Goal: Task Accomplishment & Management: Manage account settings

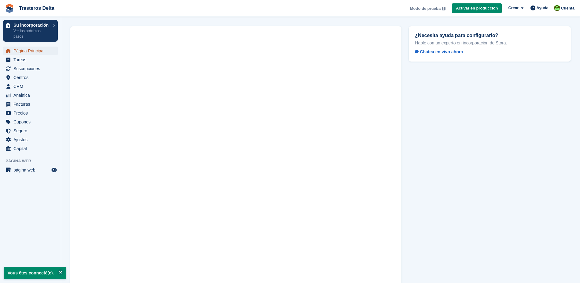
click at [32, 50] on span "Página Principal" at bounding box center [31, 51] width 37 height 9
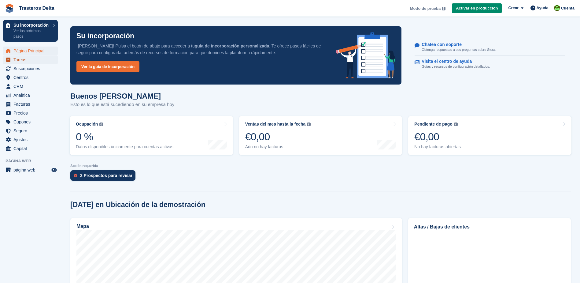
click at [23, 61] on span "Tareas" at bounding box center [31, 59] width 37 height 9
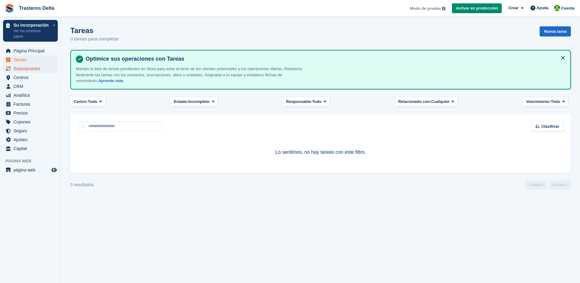
click at [38, 69] on span "Suscripciones" at bounding box center [31, 68] width 37 height 9
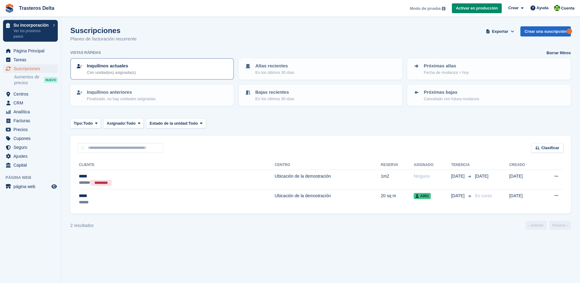
click at [130, 72] on p "Con unidad(es) asignada(s)" at bounding box center [111, 72] width 49 height 6
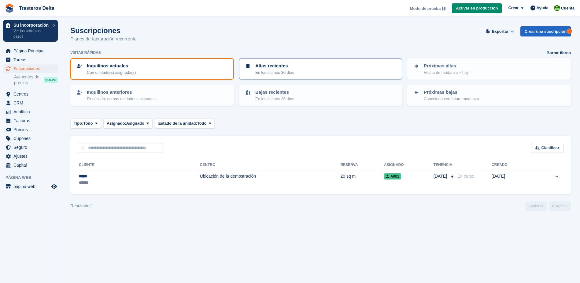
click at [253, 69] on div "Altas recientes En los últimos 30 días" at bounding box center [320, 68] width 153 height 13
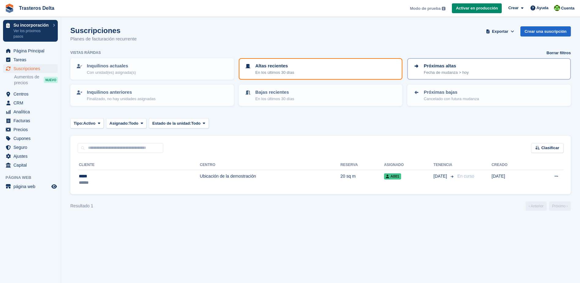
click at [435, 68] on p "Próximas altas" at bounding box center [446, 65] width 45 height 7
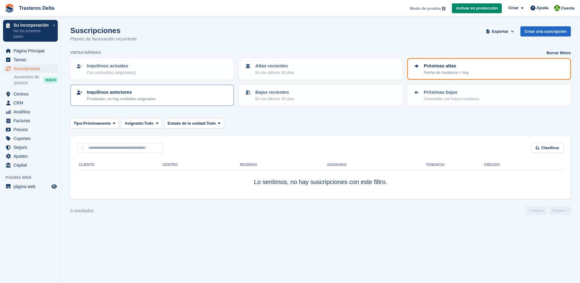
click at [137, 93] on p "Inquilinos anteriores" at bounding box center [121, 92] width 69 height 7
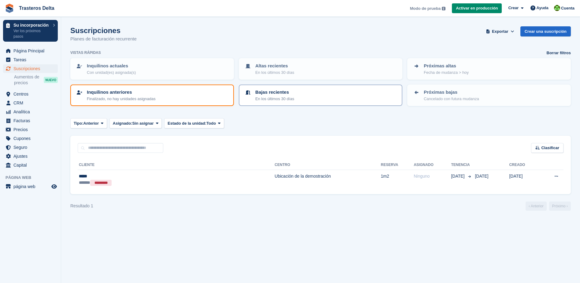
click at [292, 95] on div "Bajas recientes En los últimos 30 días" at bounding box center [274, 95] width 39 height 13
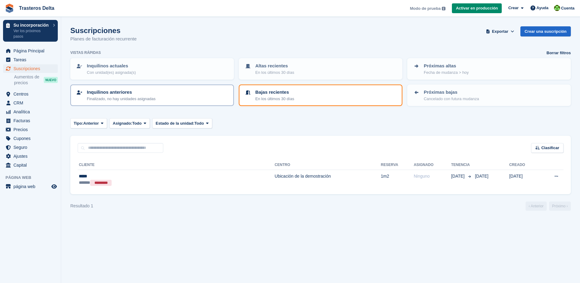
click at [143, 99] on p "Finalizado, no hay unidades asignadas" at bounding box center [121, 99] width 69 height 6
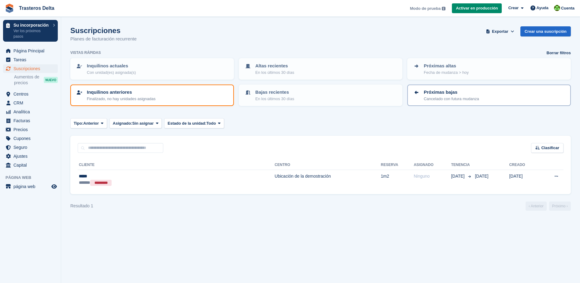
click at [415, 92] on icon at bounding box center [417, 92] width 4 height 4
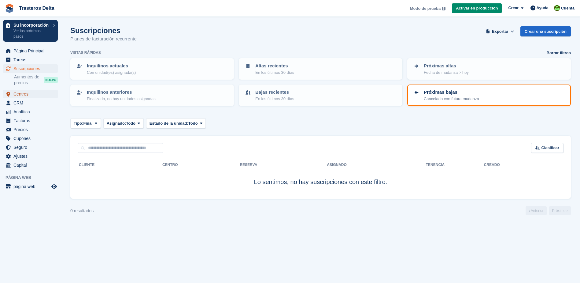
click at [20, 97] on span "Centros" at bounding box center [31, 94] width 37 height 9
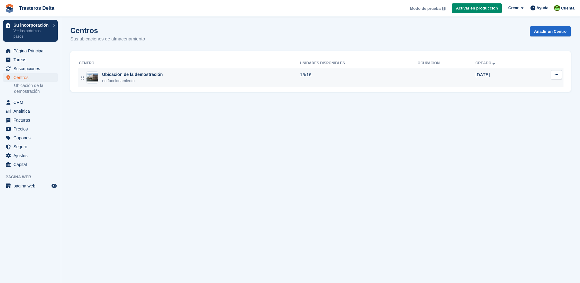
click at [136, 74] on div "Ubicación de la demostración" at bounding box center [132, 74] width 61 height 6
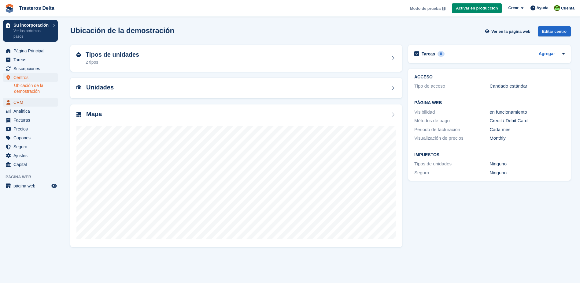
click at [19, 102] on span "CRM" at bounding box center [31, 102] width 37 height 9
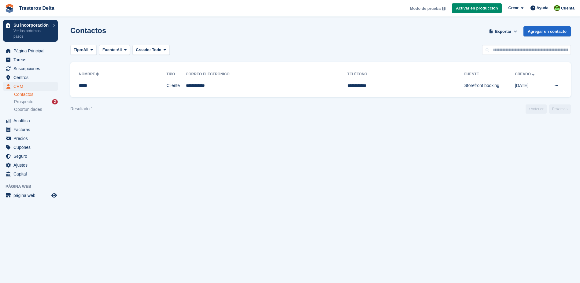
click at [24, 95] on link "Contactos" at bounding box center [36, 94] width 44 height 6
click at [22, 103] on span "Prospecto" at bounding box center [23, 102] width 19 height 6
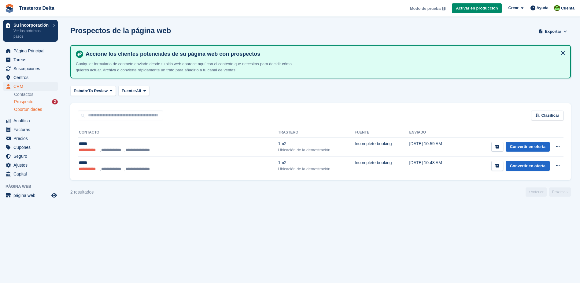
click at [21, 107] on span "Oportunidades" at bounding box center [28, 109] width 28 height 6
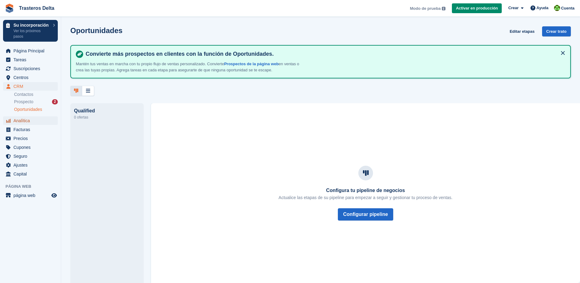
click at [23, 121] on span "Analítica" at bounding box center [31, 120] width 37 height 9
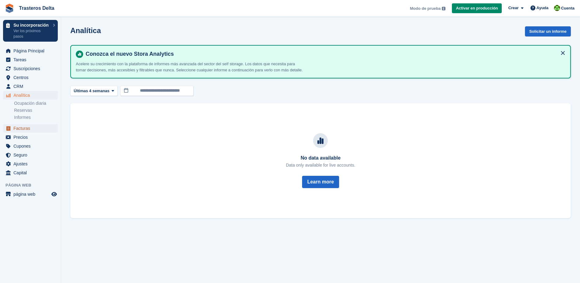
click at [29, 127] on span "Facturas" at bounding box center [31, 128] width 37 height 9
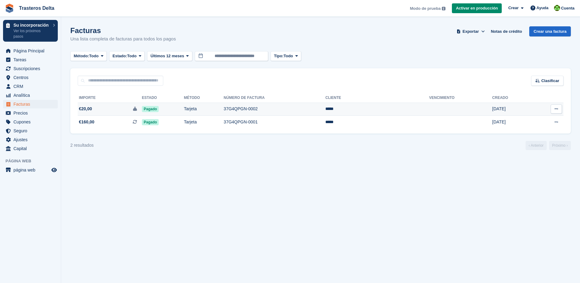
click at [262, 111] on td "37G4QPGN-0002" at bounding box center [275, 108] width 102 height 13
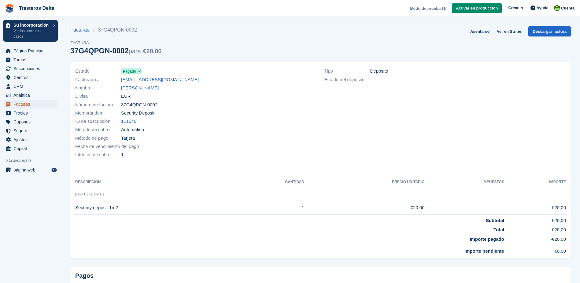
click at [20, 105] on span "Facturas" at bounding box center [31, 104] width 37 height 9
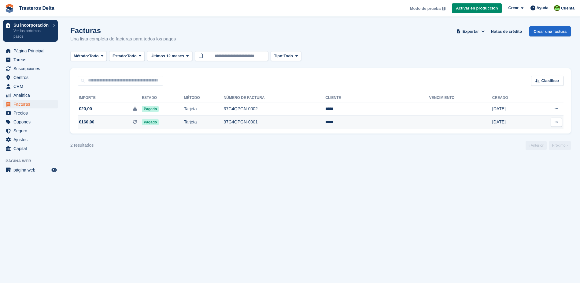
click at [272, 122] on td "37G4QPGN-0001" at bounding box center [275, 122] width 102 height 13
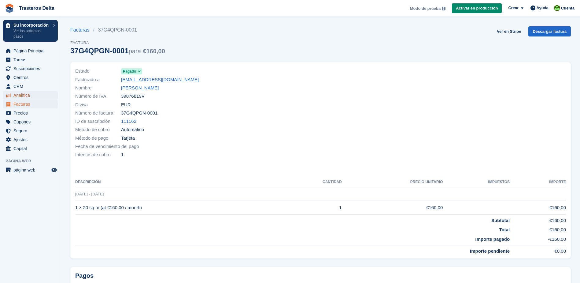
click at [26, 96] on span "Analítica" at bounding box center [31, 95] width 37 height 9
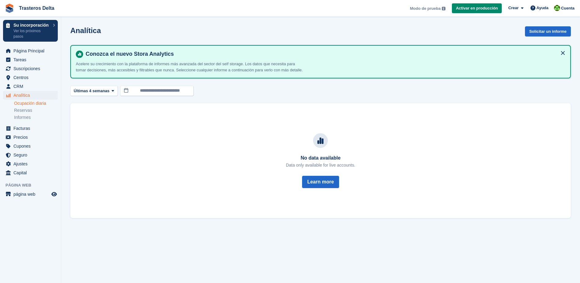
click at [31, 103] on link "Ocupación diaria" at bounding box center [36, 103] width 44 height 6
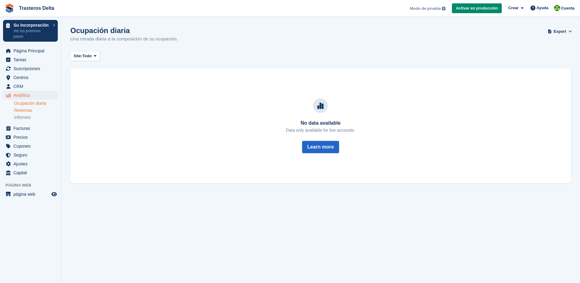
click at [23, 110] on link "Reservas" at bounding box center [36, 110] width 44 height 6
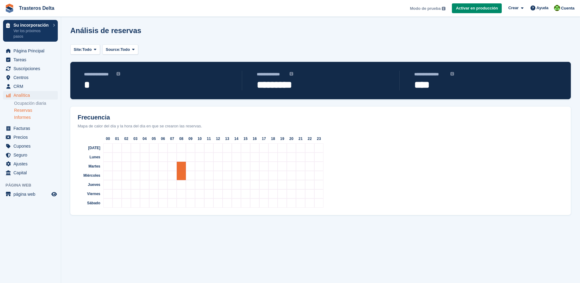
click at [24, 117] on link "Informes" at bounding box center [36, 117] width 44 height 6
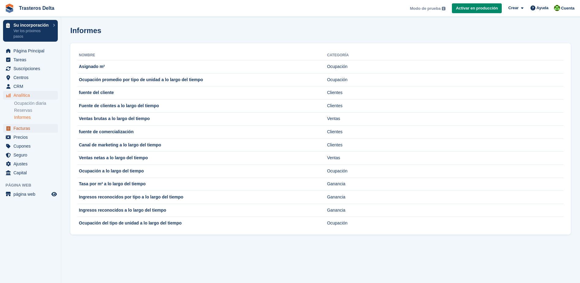
click at [21, 126] on span "Facturas" at bounding box center [31, 128] width 37 height 9
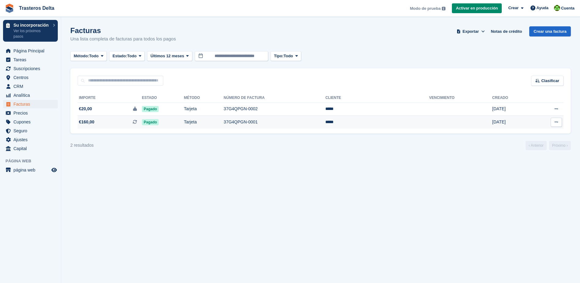
click at [561, 121] on button at bounding box center [556, 121] width 11 height 9
click at [532, 136] on p "Descargar PDF" at bounding box center [532, 134] width 53 height 8
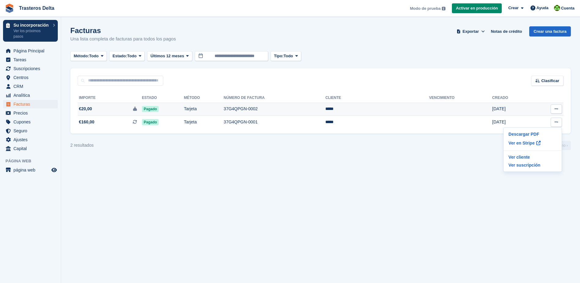
click at [556, 112] on button at bounding box center [556, 108] width 11 height 9
click at [529, 123] on p "Descargar PDF" at bounding box center [532, 121] width 53 height 8
click at [26, 109] on span "Precios" at bounding box center [31, 113] width 37 height 9
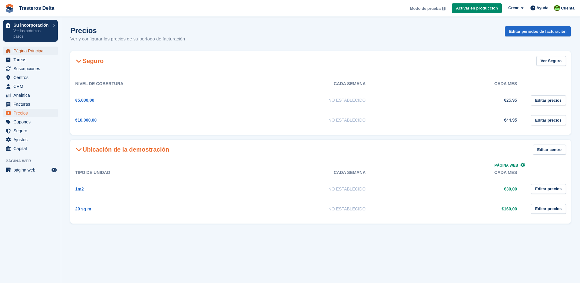
click at [22, 54] on span "Página Principal" at bounding box center [31, 51] width 37 height 9
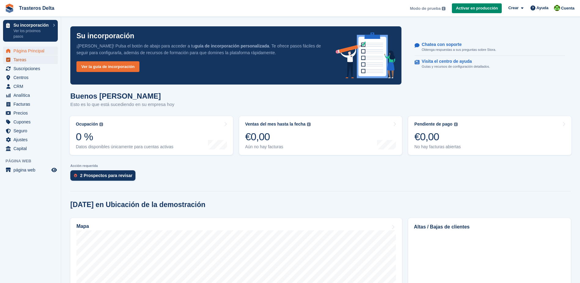
drag, startPoint x: 0, startPoint y: 0, endPoint x: 19, endPoint y: 60, distance: 62.9
click at [19, 60] on span "Tareas" at bounding box center [31, 59] width 37 height 9
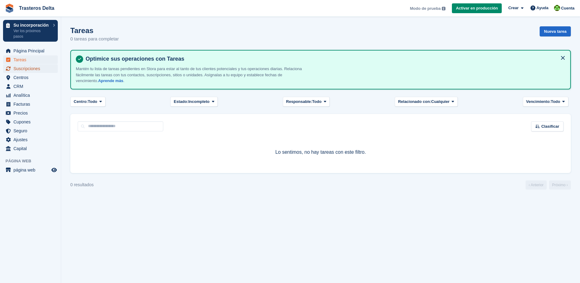
click at [19, 70] on span "Suscripciones" at bounding box center [31, 68] width 37 height 9
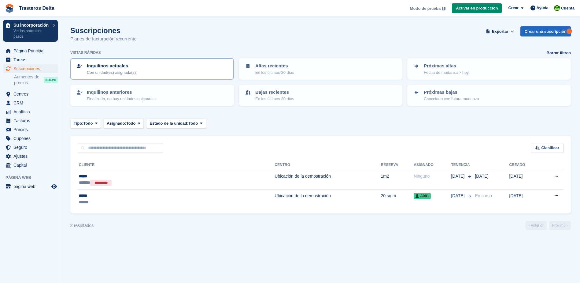
click at [138, 66] on div "Inquilinos actuales Con unidad(es) asignada(s)" at bounding box center [152, 68] width 153 height 13
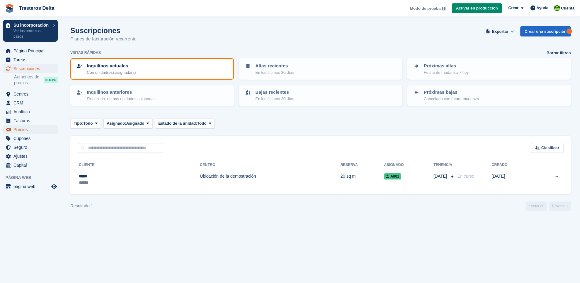
click at [21, 126] on span "Precios" at bounding box center [31, 129] width 37 height 9
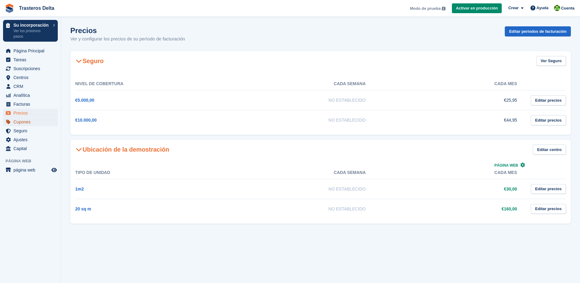
click at [19, 124] on span "Cupones" at bounding box center [31, 121] width 37 height 9
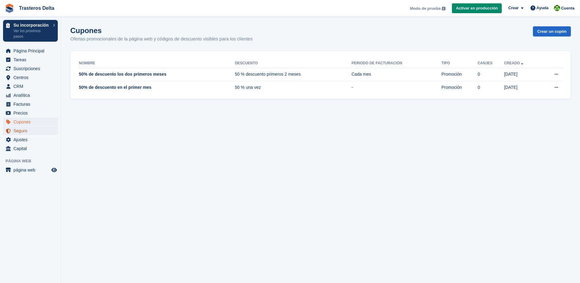
click at [18, 130] on span "Seguro" at bounding box center [31, 130] width 37 height 9
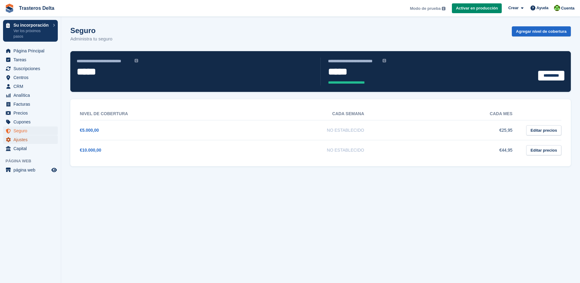
click at [19, 138] on span "Ajustes" at bounding box center [31, 139] width 37 height 9
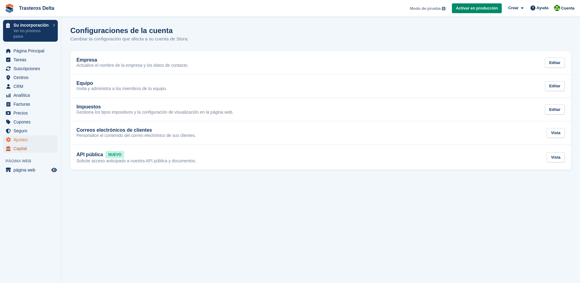
click at [21, 148] on span "Capital" at bounding box center [31, 148] width 37 height 9
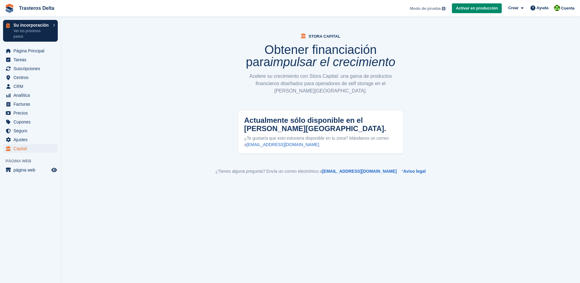
click at [24, 30] on p "Ver los próximos pasos" at bounding box center [31, 33] width 36 height 11
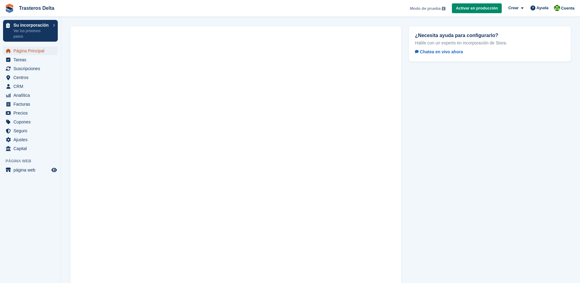
click at [24, 52] on span "Página Principal" at bounding box center [31, 51] width 37 height 9
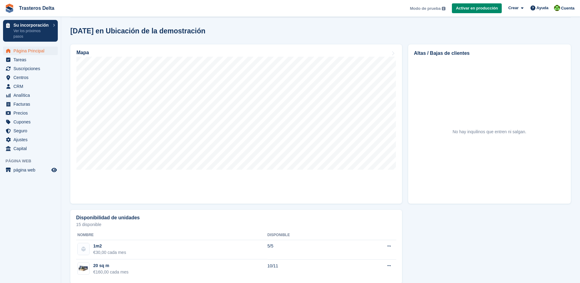
scroll to position [183, 0]
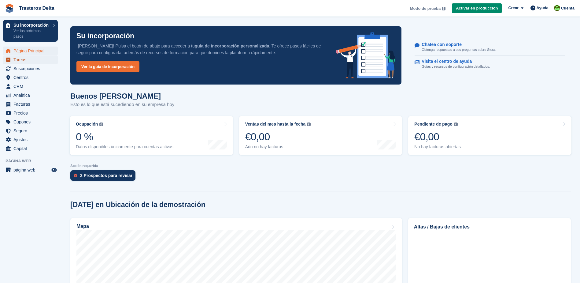
click at [22, 58] on span "Tareas" at bounding box center [31, 59] width 37 height 9
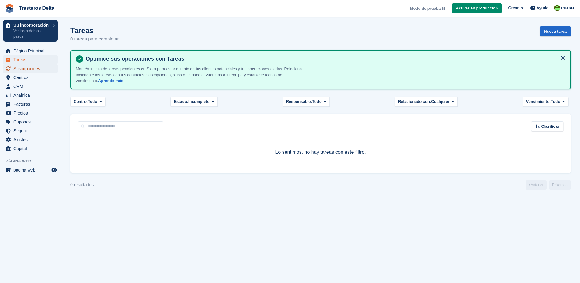
click at [25, 68] on span "Suscripciones" at bounding box center [31, 68] width 37 height 9
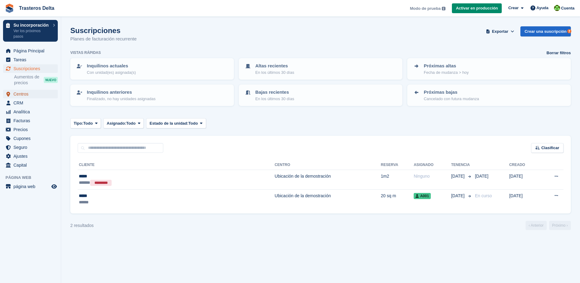
click at [25, 92] on span "Centros" at bounding box center [31, 94] width 37 height 9
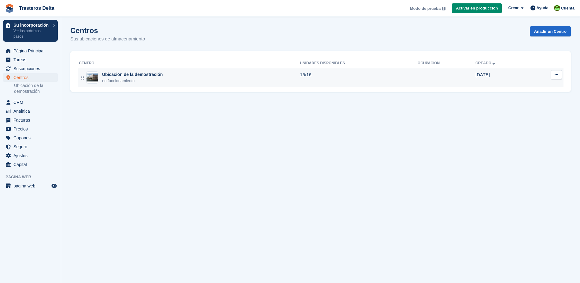
click at [139, 78] on div "en funcionamiento" at bounding box center [132, 81] width 61 height 6
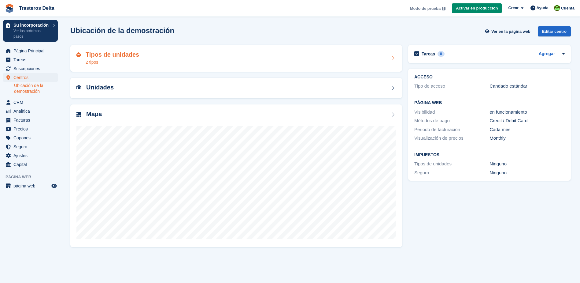
click at [394, 61] on div "Tipos de unidades 2 tipos" at bounding box center [236, 58] width 320 height 15
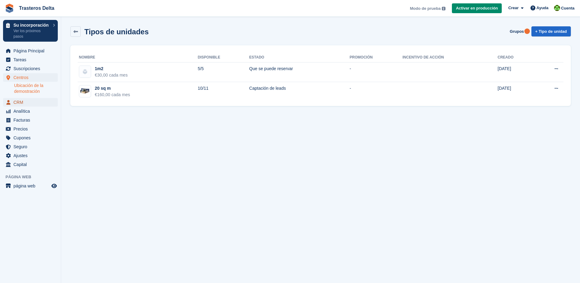
click at [17, 101] on span "CRM" at bounding box center [31, 102] width 37 height 9
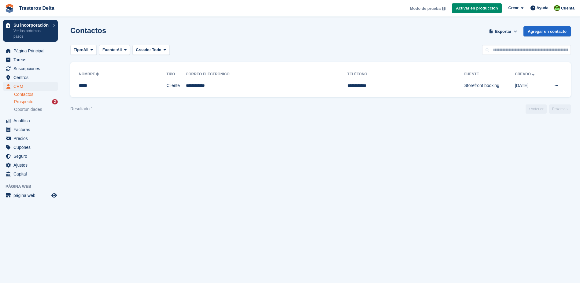
click at [26, 101] on span "Prospecto" at bounding box center [23, 102] width 19 height 6
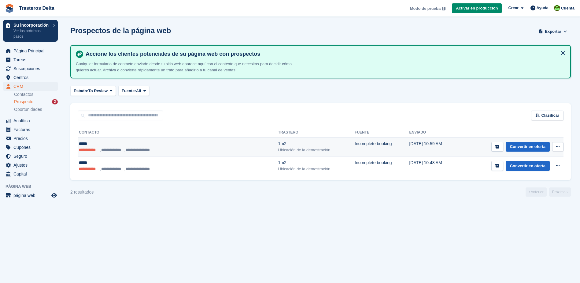
click at [124, 148] on li "**********" at bounding box center [112, 150] width 24 height 6
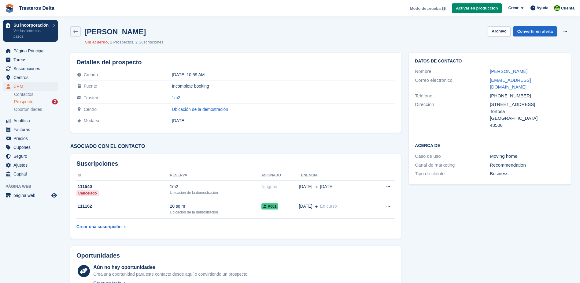
click at [40, 102] on div "Prospecto 2" at bounding box center [36, 102] width 44 height 6
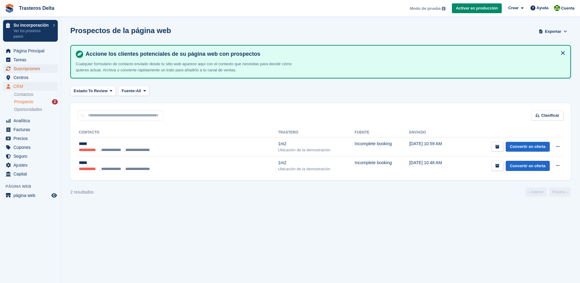
click at [14, 70] on span "Suscripciones" at bounding box center [31, 68] width 37 height 9
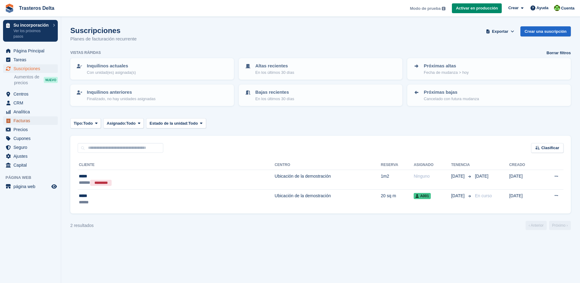
click at [26, 121] on span "Facturas" at bounding box center [31, 120] width 37 height 9
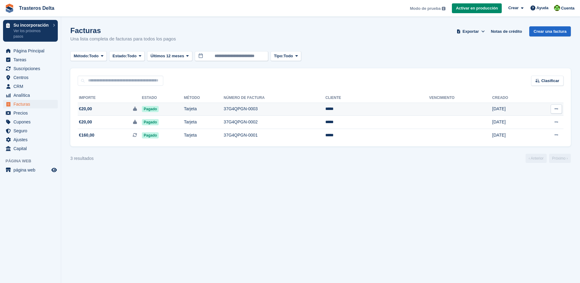
click at [556, 106] on button at bounding box center [556, 108] width 11 height 9
click at [478, 32] on span "Exportar" at bounding box center [471, 31] width 16 height 6
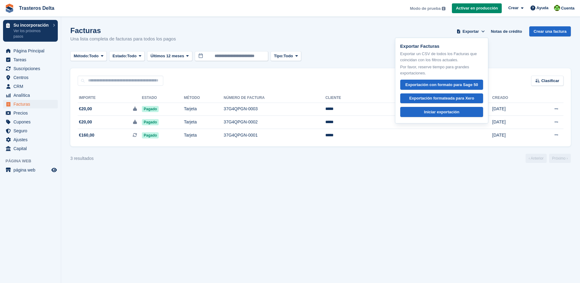
click at [457, 236] on section "Facturas Una lista completa de facturas para todos los pagos Exportar Exportar …" at bounding box center [320, 141] width 519 height 283
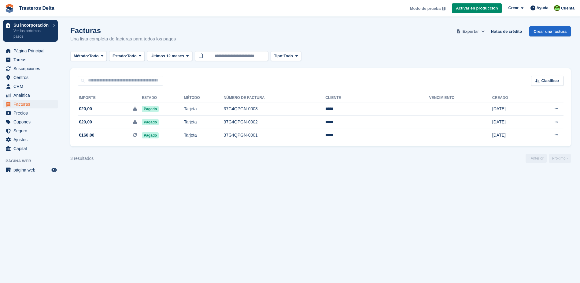
click at [479, 31] on span "Exportar" at bounding box center [471, 31] width 16 height 6
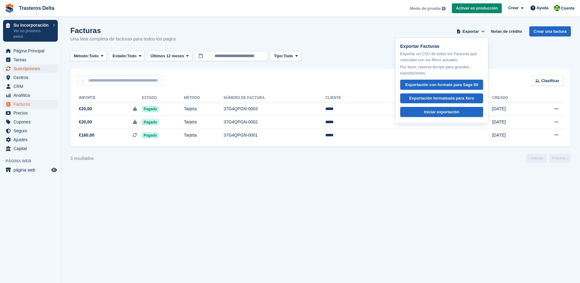
click at [26, 69] on span "Suscripciones" at bounding box center [31, 68] width 37 height 9
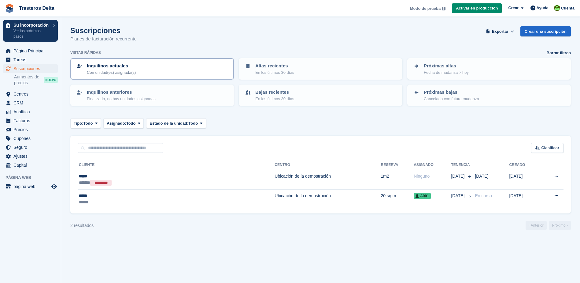
click at [121, 68] on p "Inquilinos actuales" at bounding box center [111, 65] width 49 height 7
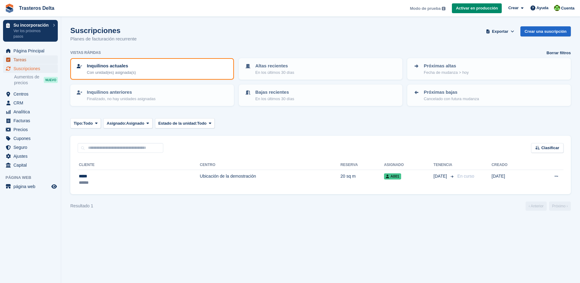
click at [24, 60] on span "Tareas" at bounding box center [31, 59] width 37 height 9
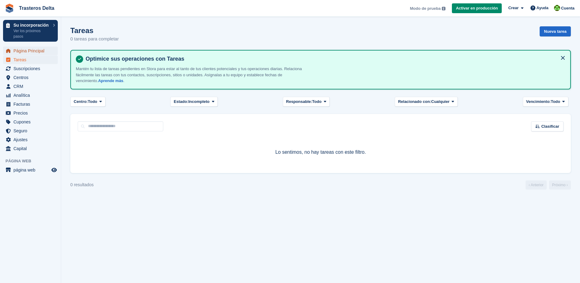
click at [27, 49] on span "Página Principal" at bounding box center [31, 51] width 37 height 9
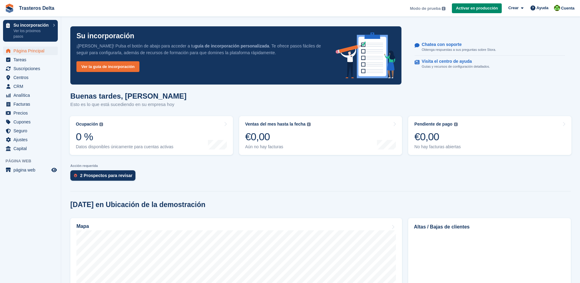
scroll to position [92, 0]
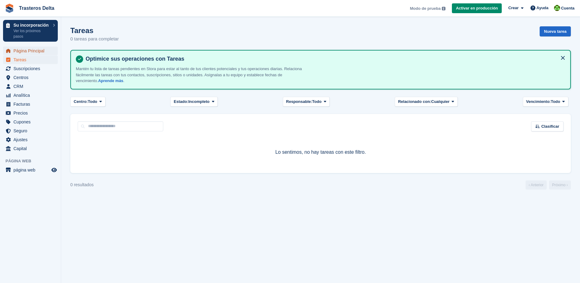
drag, startPoint x: 0, startPoint y: 0, endPoint x: 31, endPoint y: 50, distance: 59.0
click at [31, 50] on span "Página Principal" at bounding box center [31, 51] width 37 height 9
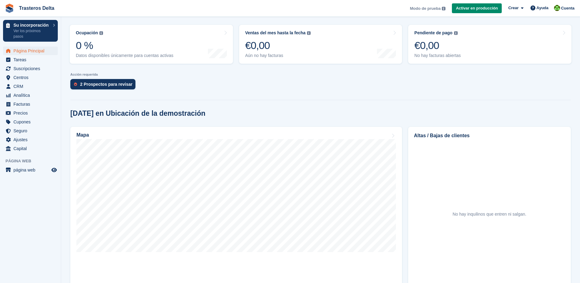
scroll to position [92, 0]
